Goal: Use online tool/utility: Utilize a website feature to perform a specific function

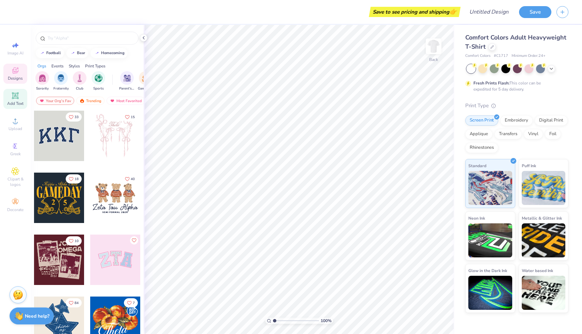
click at [14, 96] on icon at bounding box center [15, 95] width 6 height 6
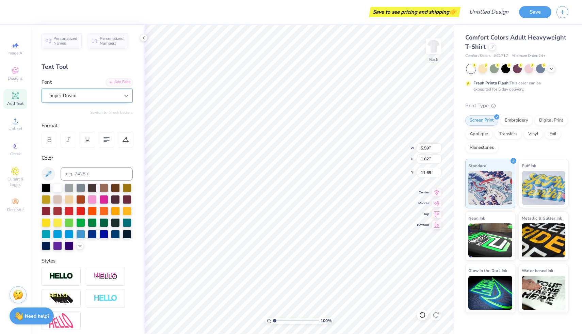
type input "2.19"
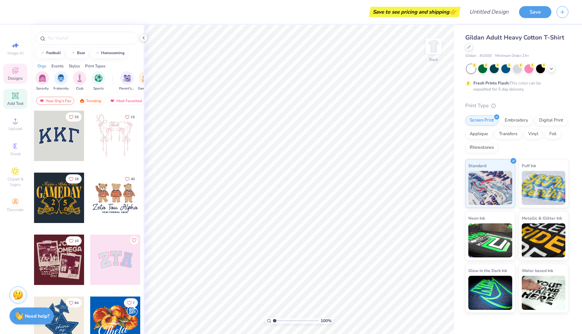
click at [18, 97] on icon at bounding box center [15, 95] width 6 height 6
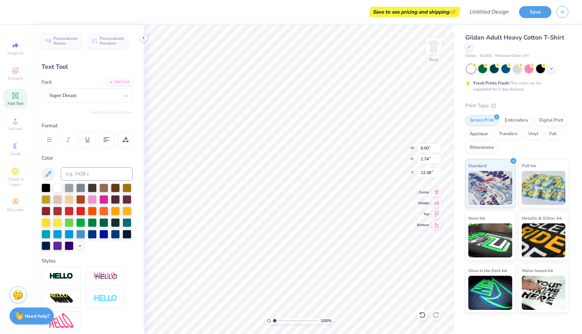
type input "3.51"
click at [43, 186] on div at bounding box center [46, 187] width 9 height 9
